Goal: Check status: Check status

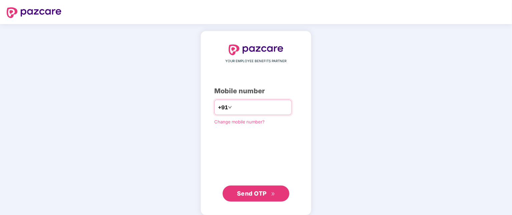
type input "**********"
click at [255, 183] on div "**********" at bounding box center [255, 122] width 83 height 157
click at [253, 194] on span "Send OTP" at bounding box center [252, 192] width 30 height 7
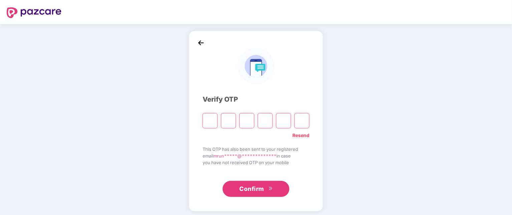
type input "*"
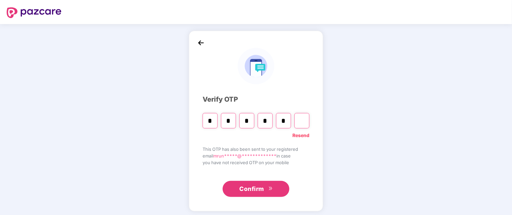
type input "*"
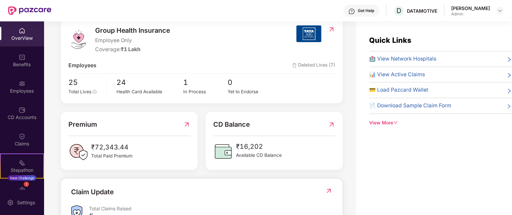
scroll to position [99, 0]
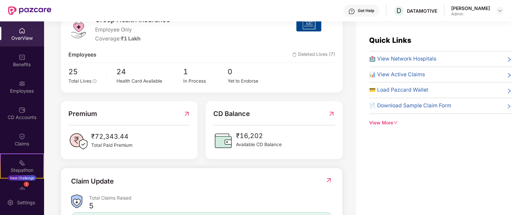
click at [187, 114] on img at bounding box center [186, 113] width 7 height 10
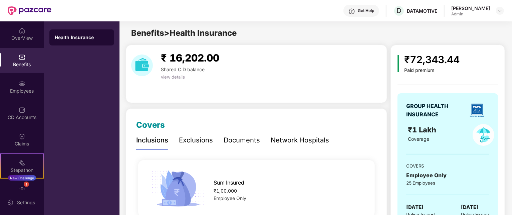
click at [177, 77] on span "view details" at bounding box center [173, 76] width 24 height 5
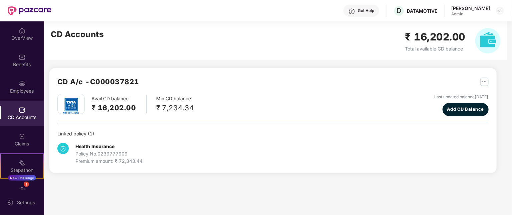
click at [487, 80] on img "button" at bounding box center [484, 81] width 8 height 8
click at [459, 97] on div "CD Statement" at bounding box center [468, 95] width 31 height 7
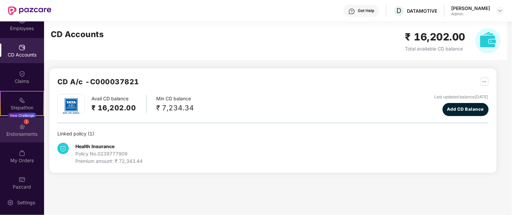
scroll to position [64, 0]
click at [19, 121] on img at bounding box center [22, 124] width 7 height 7
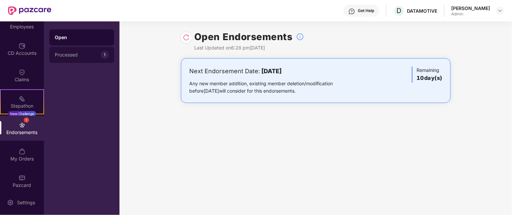
click at [96, 55] on div "Processed" at bounding box center [78, 54] width 46 height 5
